Goal: Transaction & Acquisition: Book appointment/travel/reservation

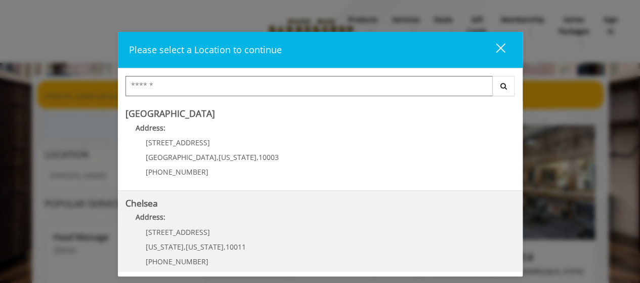
scroll to position [101, 0]
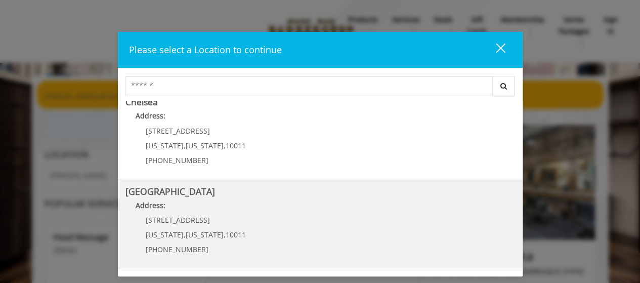
click at [319, 192] on h5 "[GEOGRAPHIC_DATA]" at bounding box center [321, 192] width 390 height 10
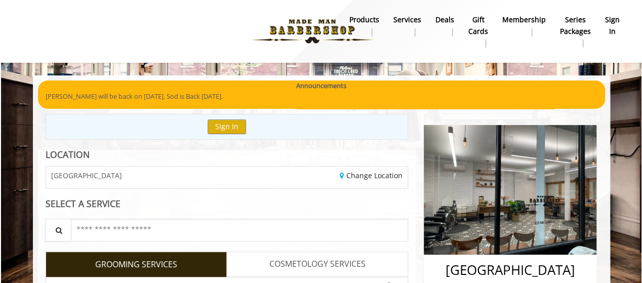
scroll to position [253, 0]
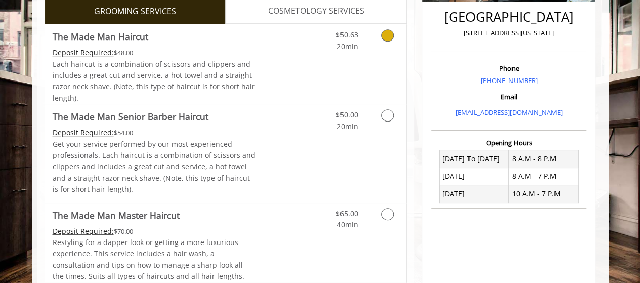
click at [374, 54] on div "$50.63 20min" at bounding box center [361, 63] width 91 height 79
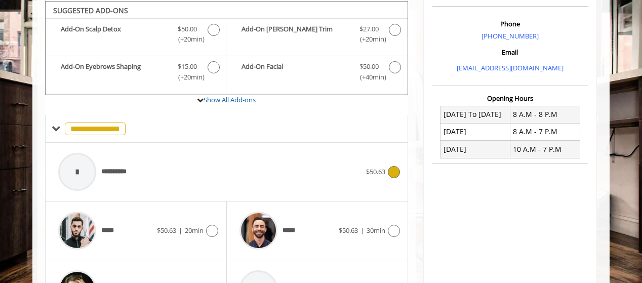
scroll to position [399, 0]
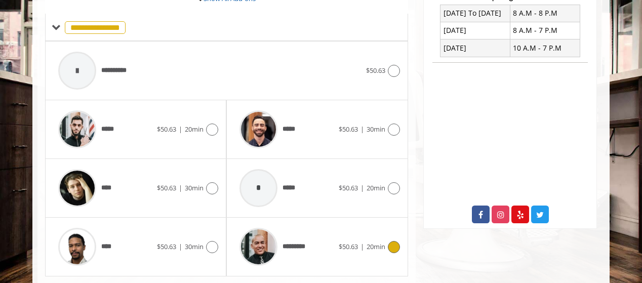
click at [324, 240] on div "*********" at bounding box center [286, 247] width 104 height 48
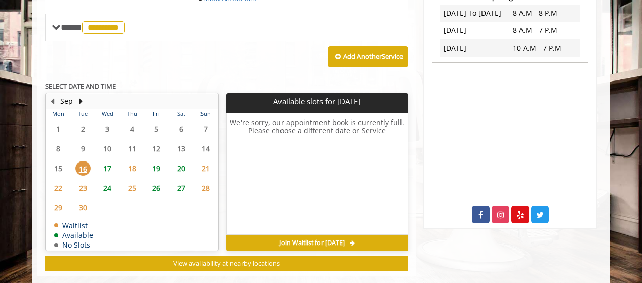
click at [105, 169] on span "17" at bounding box center [107, 168] width 15 height 15
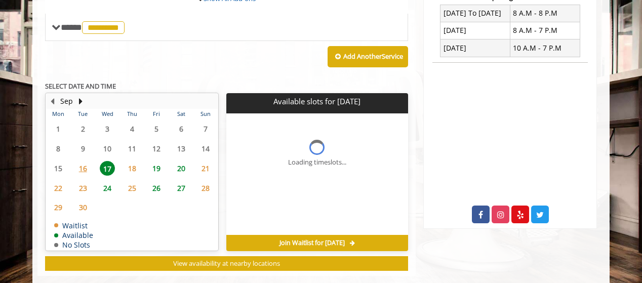
scroll to position [414, 0]
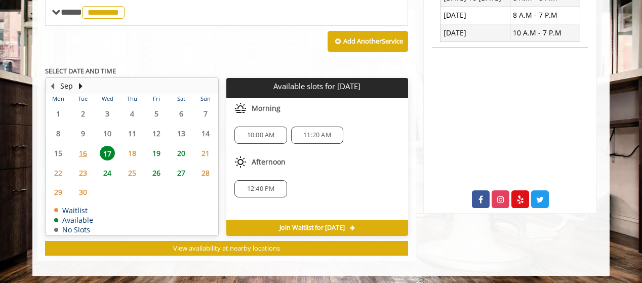
click at [154, 152] on span "19" at bounding box center [156, 153] width 15 height 15
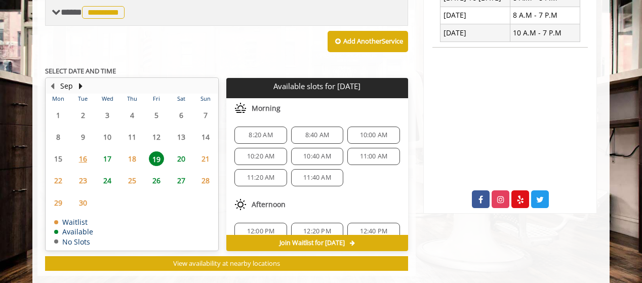
scroll to position [429, 0]
